Goal: Complete application form

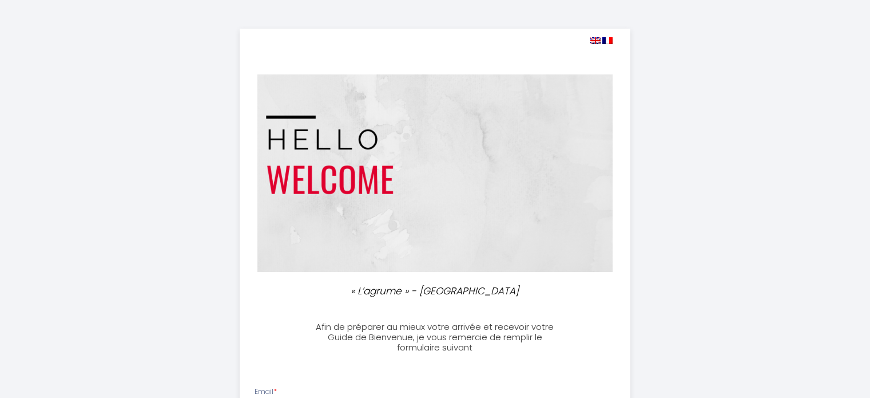
select select
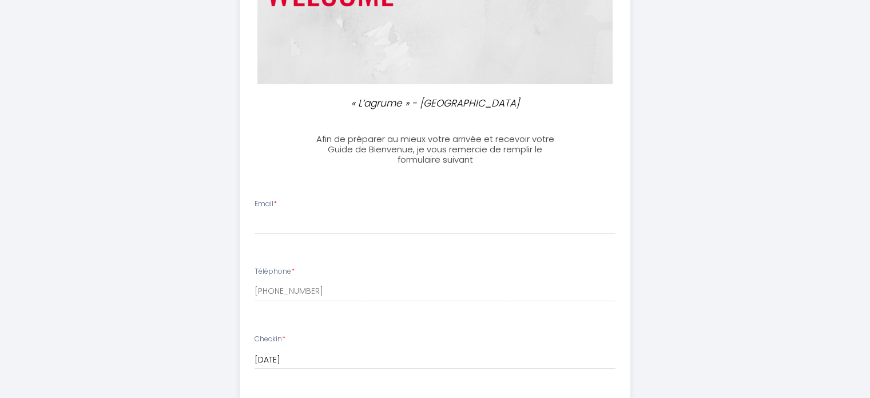
scroll to position [190, 0]
click at [374, 208] on div "Email *" at bounding box center [435, 213] width 376 height 35
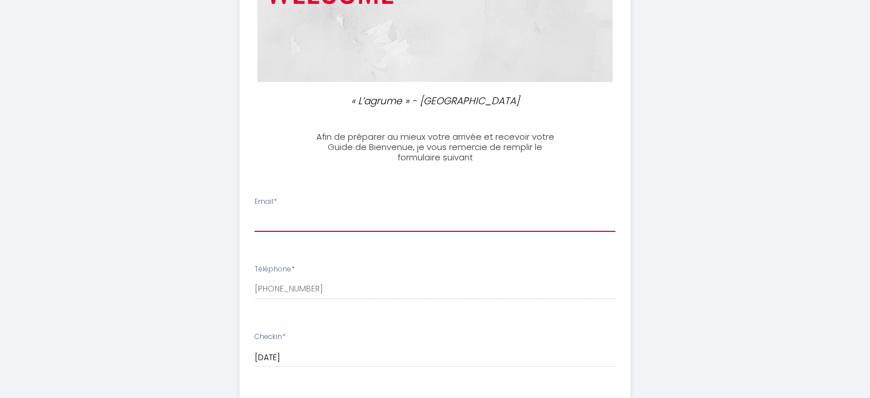
click at [338, 224] on input "Email *" at bounding box center [435, 221] width 361 height 21
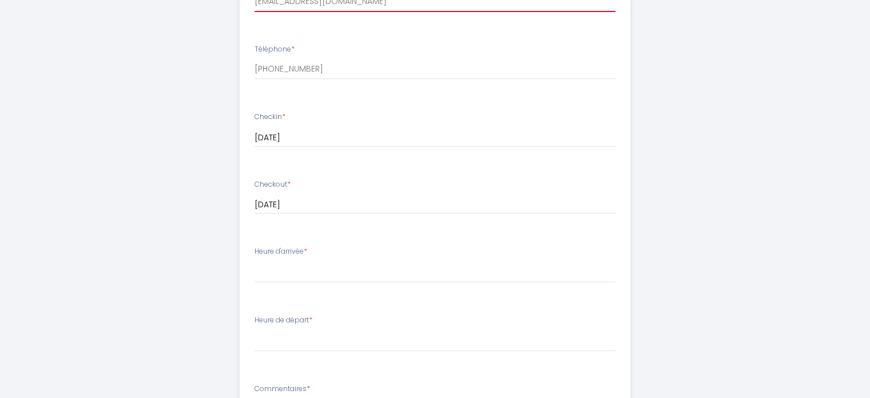
scroll to position [411, 0]
type input "[EMAIL_ADDRESS][DOMAIN_NAME]"
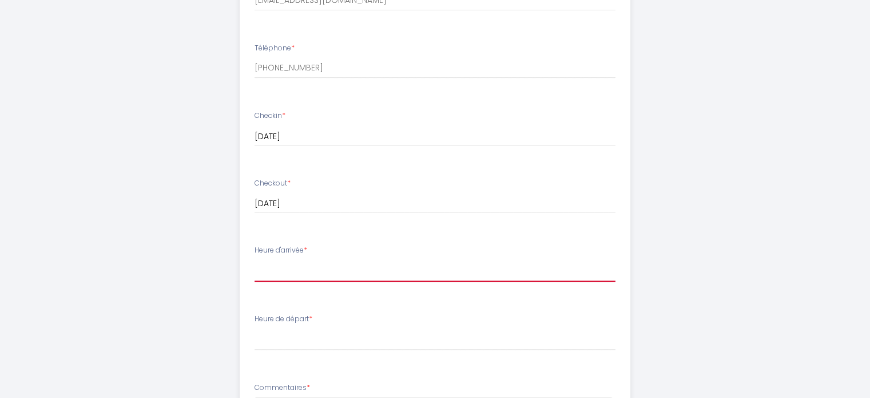
click at [297, 270] on select "16:00 16:30 17:00 17:30 18:00 18:30 19:00 19:30 20:00 20:30 21:00 21:30 22:00 2…" at bounding box center [435, 271] width 361 height 22
select select "16:00"
click at [255, 260] on select "16:00 16:30 17:00 17:30 18:00 18:30 19:00 19:30 20:00 20:30 21:00 21:30 22:00 2…" at bounding box center [435, 271] width 361 height 22
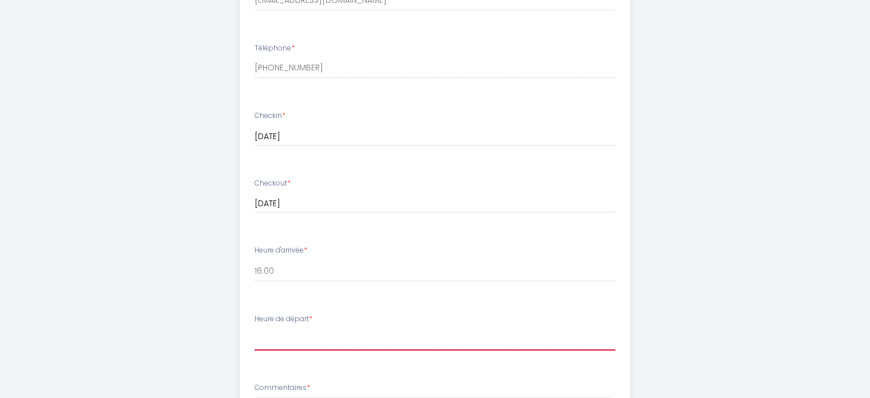
click at [289, 345] on select "00:00 00:30 01:00 01:30 02:00 02:30 03:00 03:30 04:00 04:30 05:00 05:30 06:00 0…" at bounding box center [435, 339] width 361 height 22
select select "10:00"
click at [255, 328] on select "00:00 00:30 01:00 01:30 02:00 02:30 03:00 03:30 04:00 04:30 05:00 05:30 06:00 0…" at bounding box center [435, 339] width 361 height 22
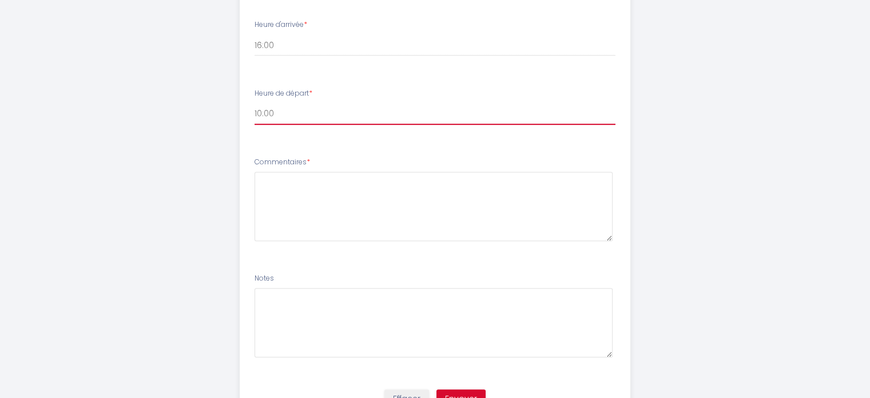
scroll to position [656, 0]
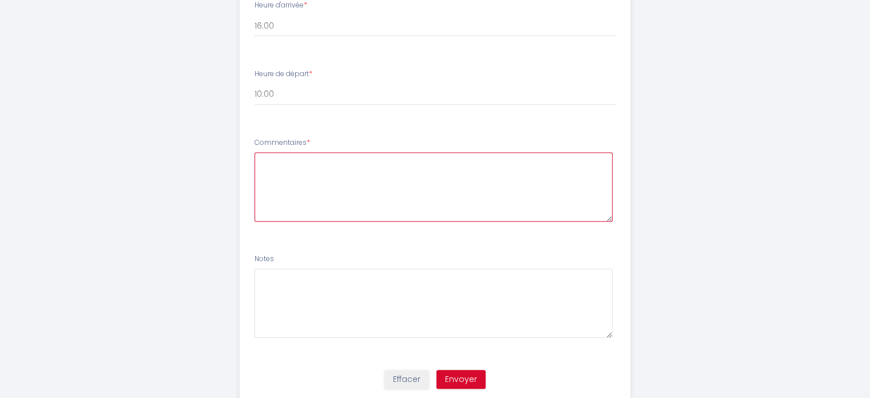
click at [312, 180] on textarea at bounding box center [434, 186] width 358 height 69
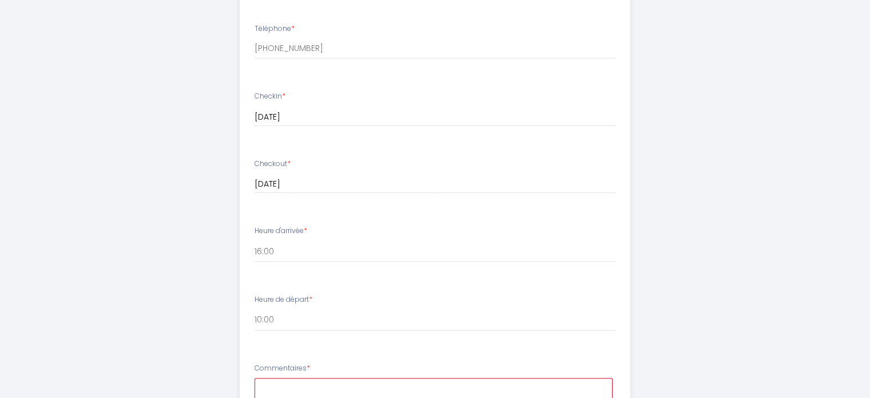
scroll to position [692, 0]
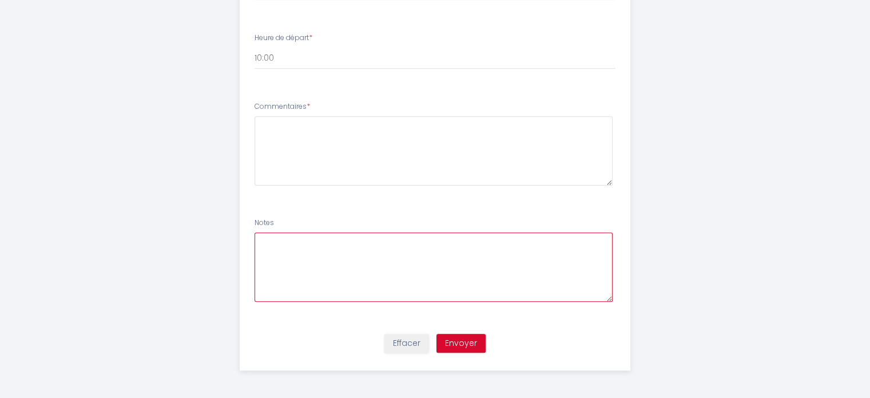
click at [370, 259] on textarea at bounding box center [434, 266] width 358 height 69
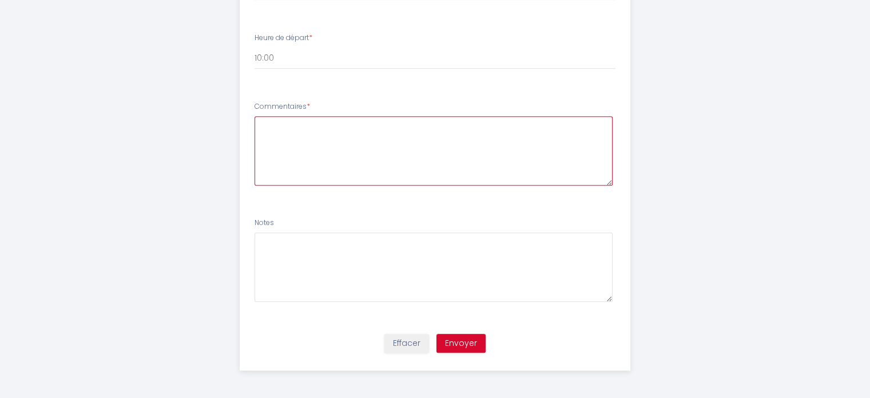
click at [302, 137] on textarea at bounding box center [434, 150] width 358 height 69
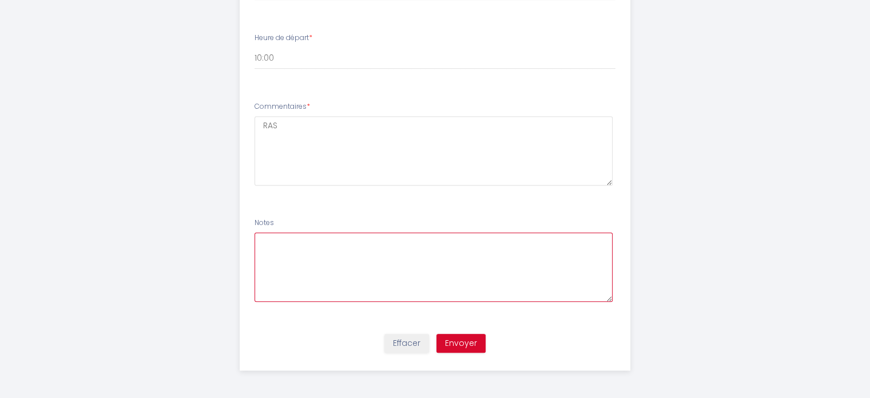
click at [313, 251] on textarea at bounding box center [434, 266] width 358 height 69
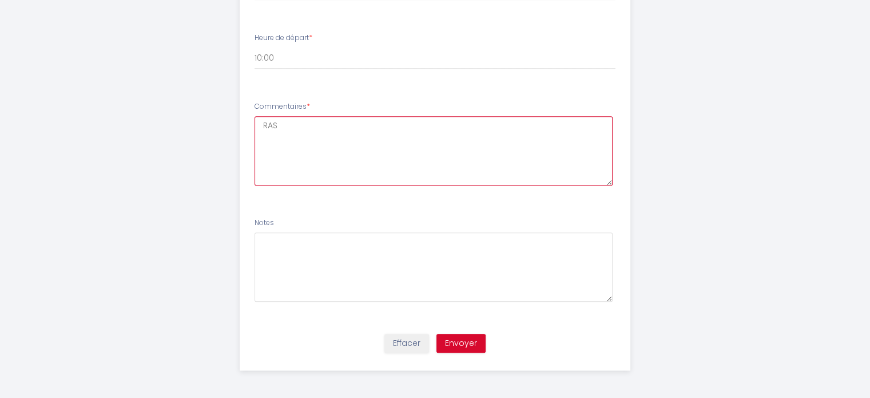
click at [305, 123] on textarea "RAS" at bounding box center [434, 150] width 358 height 69
drag, startPoint x: 305, startPoint y: 123, endPoint x: 229, endPoint y: 128, distance: 76.2
type textarea "Nous venons avec notre chien, très calme. [GEOGRAPHIC_DATA]"
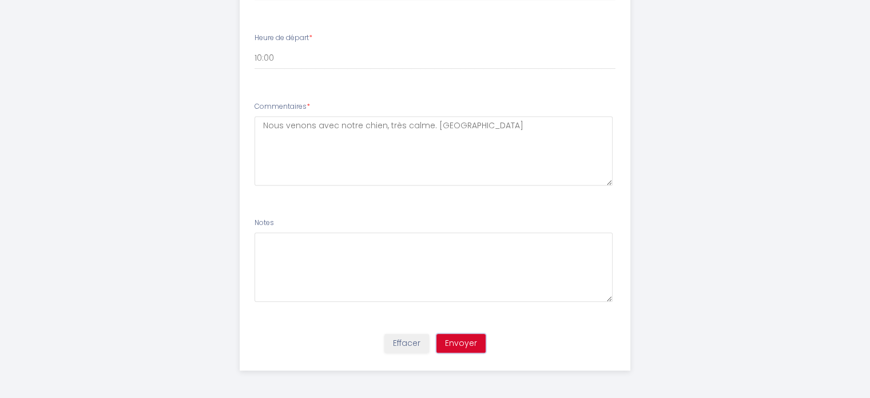
click at [471, 345] on button "Envoyer" at bounding box center [460, 342] width 49 height 19
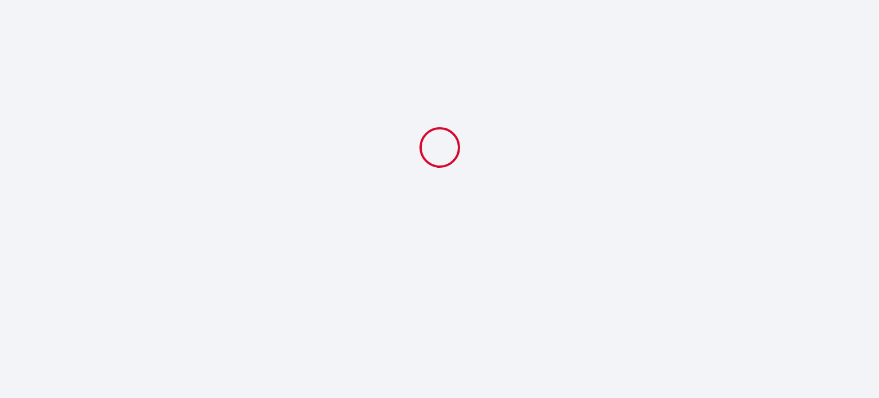
select select "10:00"
